Goal: Task Accomplishment & Management: Use online tool/utility

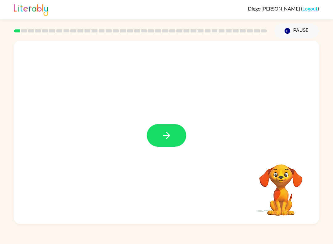
click at [173, 136] on button "button" at bounding box center [166, 135] width 39 height 23
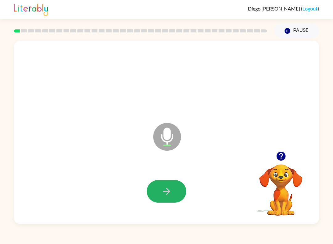
click at [170, 187] on icon "button" at bounding box center [166, 191] width 11 height 11
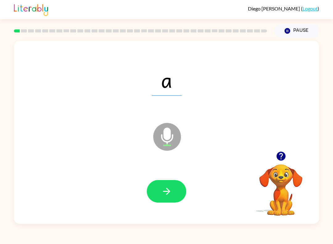
click at [161, 191] on icon "button" at bounding box center [166, 191] width 11 height 11
click at [165, 192] on icon "button" at bounding box center [166, 191] width 11 height 11
click at [165, 187] on icon "button" at bounding box center [166, 191] width 11 height 11
click at [161, 184] on button "button" at bounding box center [166, 191] width 39 height 23
click at [169, 183] on button "button" at bounding box center [166, 191] width 39 height 23
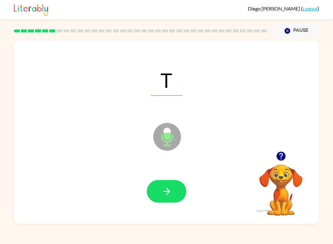
click at [163, 199] on button "button" at bounding box center [166, 191] width 39 height 23
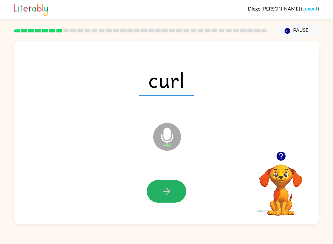
click at [161, 195] on icon "button" at bounding box center [166, 191] width 11 height 11
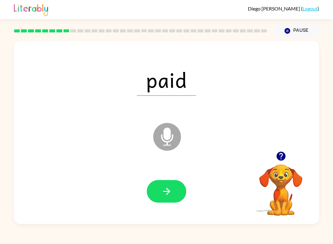
click at [165, 195] on icon "button" at bounding box center [166, 191] width 11 height 11
click at [163, 201] on button "button" at bounding box center [166, 191] width 39 height 23
click at [162, 188] on icon "button" at bounding box center [166, 191] width 11 height 11
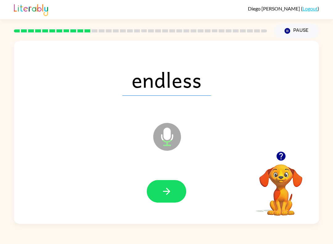
click at [294, 29] on button "Pause Pause" at bounding box center [296, 31] width 45 height 14
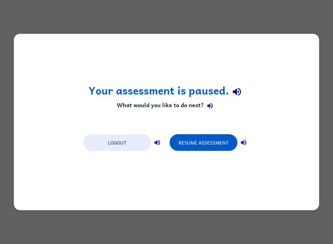
click at [122, 145] on button "Logout" at bounding box center [117, 142] width 68 height 17
